Goal: Navigation & Orientation: Find specific page/section

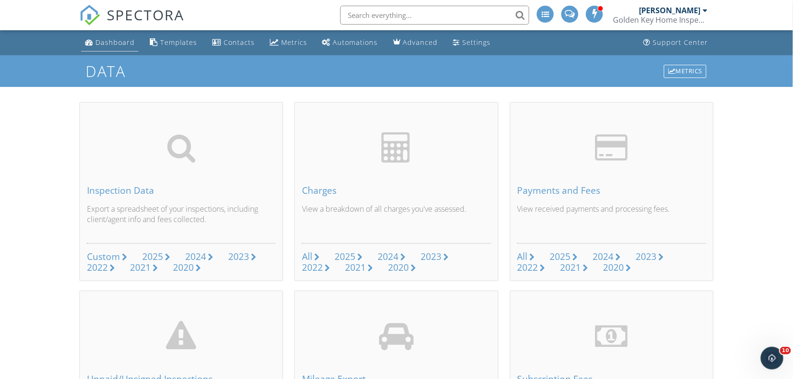
click at [114, 38] on div "Dashboard" at bounding box center [114, 42] width 39 height 9
click at [120, 41] on div "Dashboard" at bounding box center [114, 42] width 39 height 9
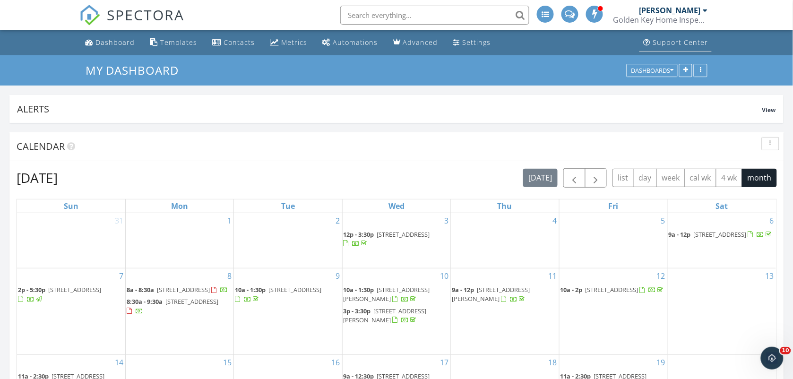
click at [669, 44] on div "Support Center" at bounding box center [680, 42] width 55 height 9
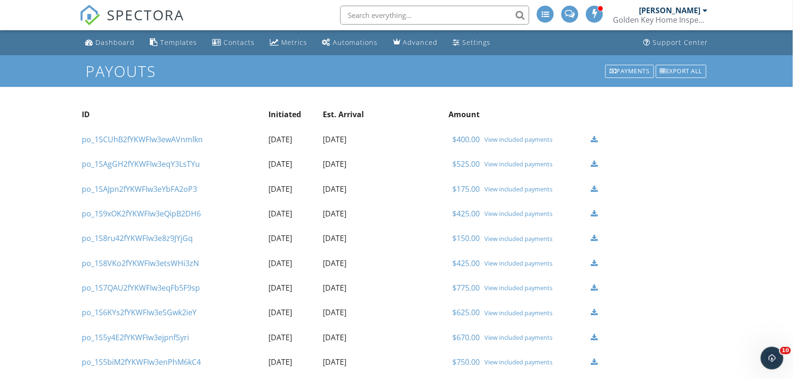
click at [688, 10] on div "[PERSON_NAME]" at bounding box center [669, 10] width 61 height 9
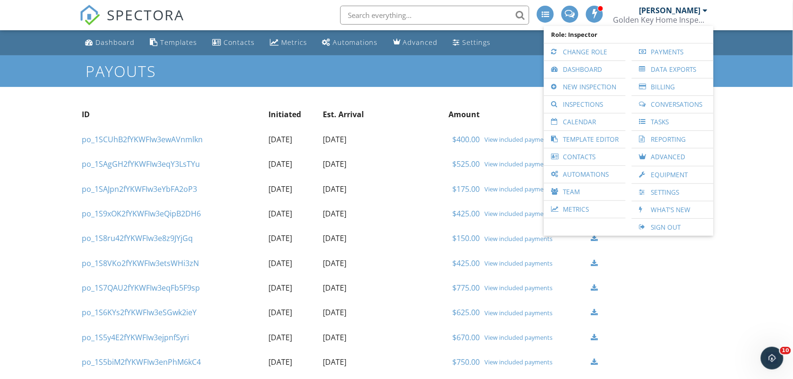
click at [688, 10] on div "[PERSON_NAME]" at bounding box center [669, 10] width 61 height 9
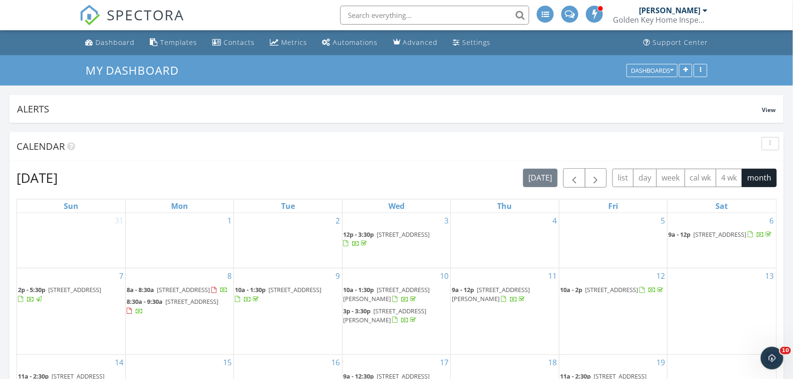
scroll to position [331, 0]
